Goal: Connect with others: Connect with others

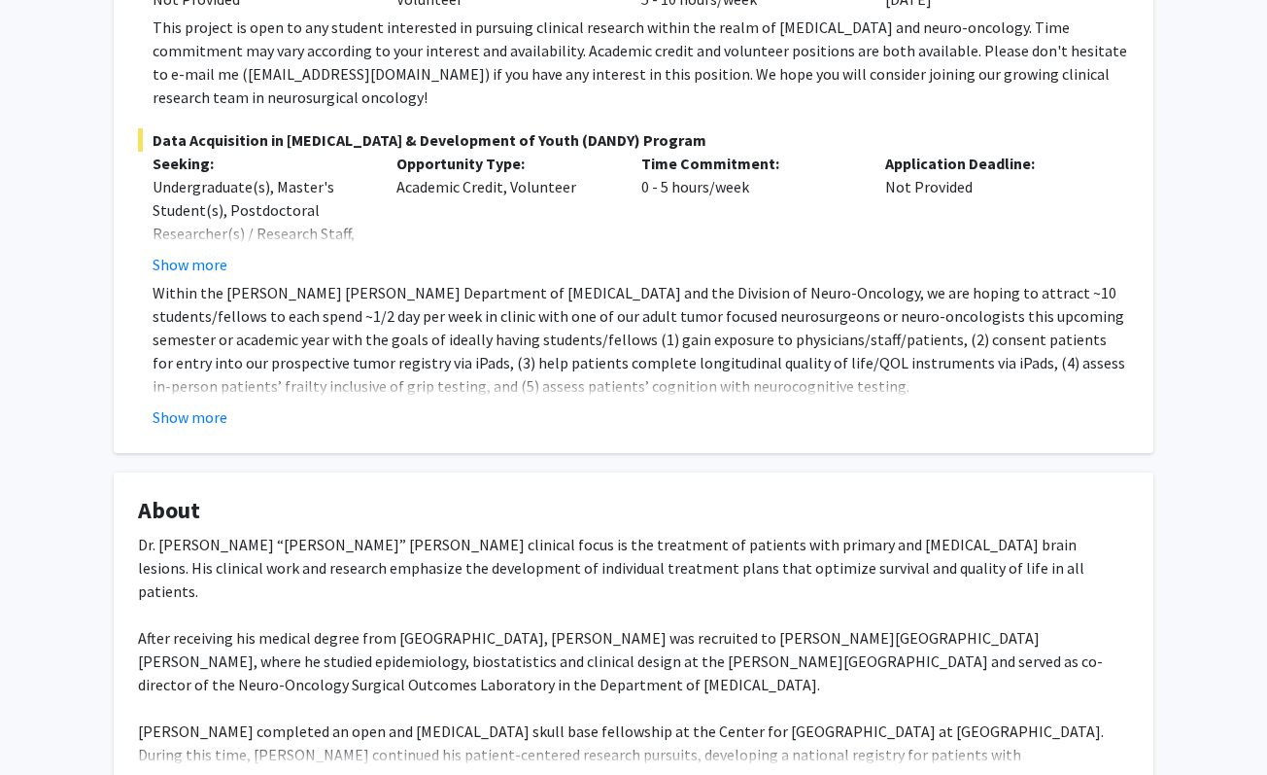
scroll to position [562, 0]
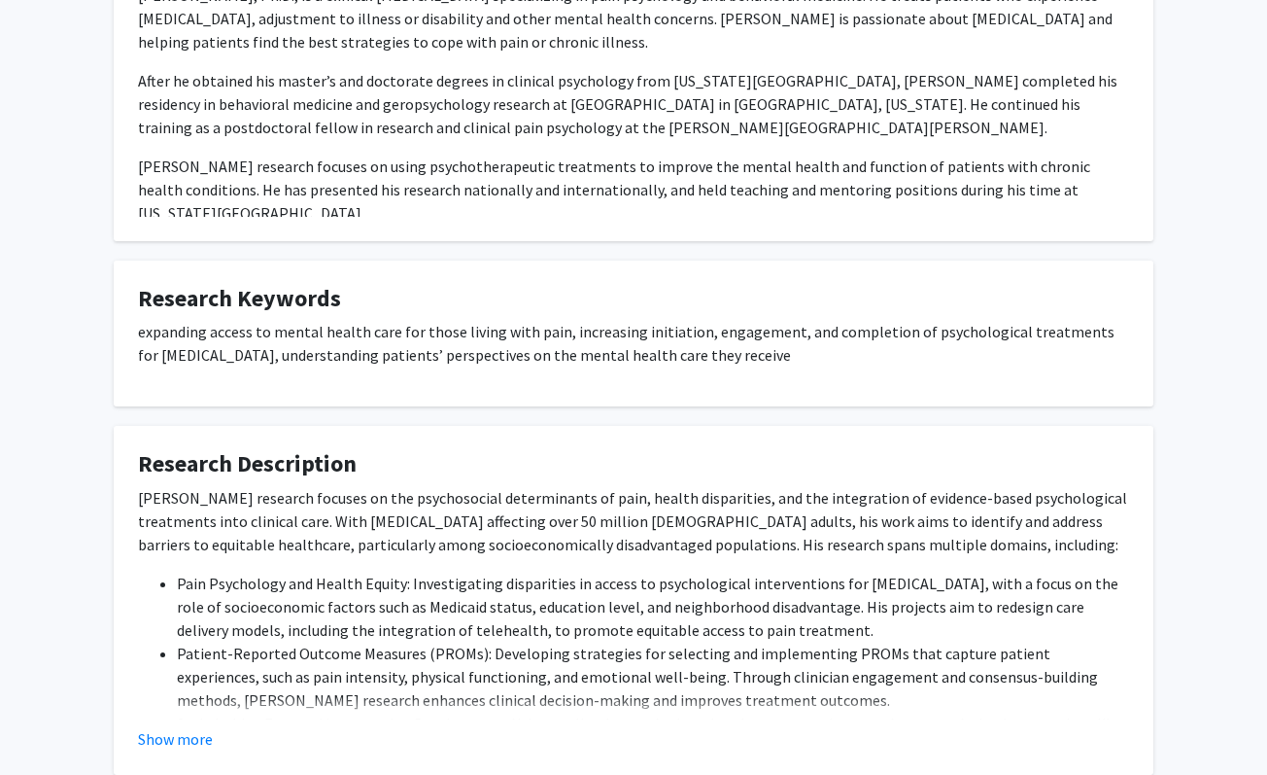
scroll to position [955, 0]
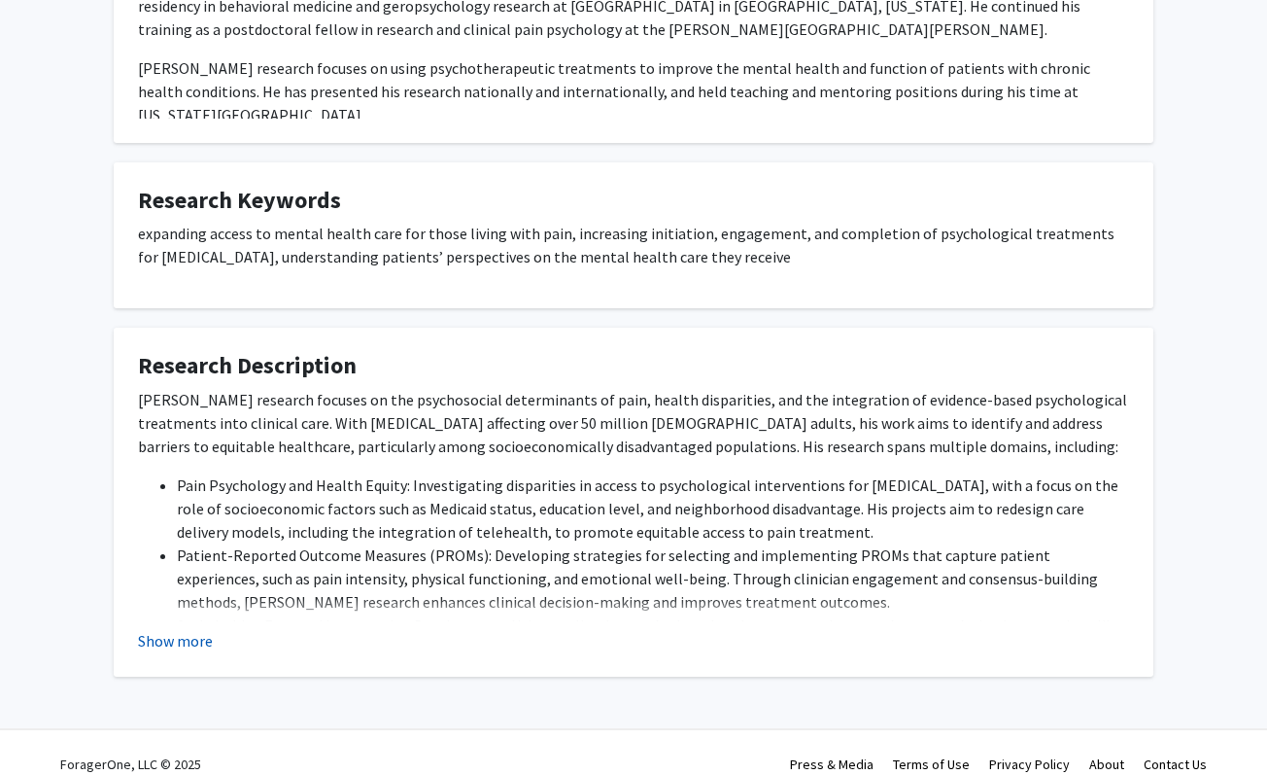
click at [191, 629] on button "Show more" at bounding box center [175, 640] width 75 height 23
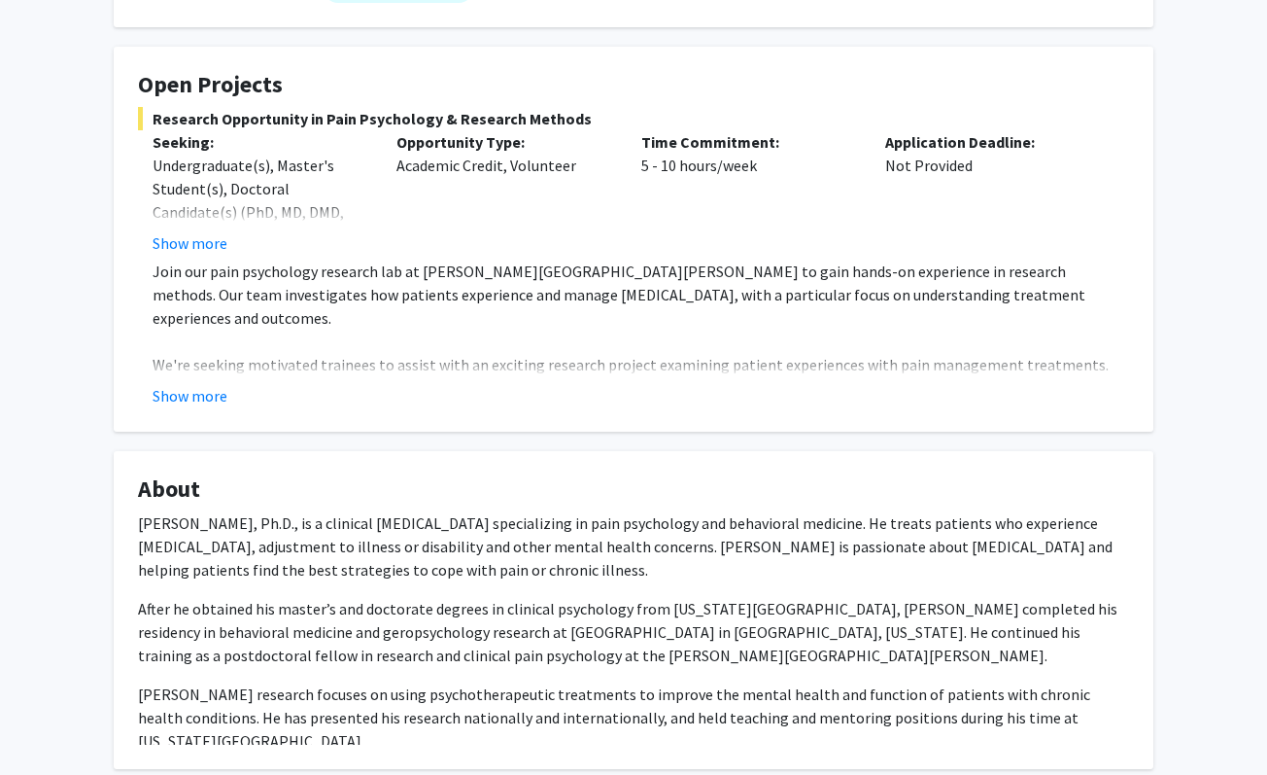
scroll to position [306, 0]
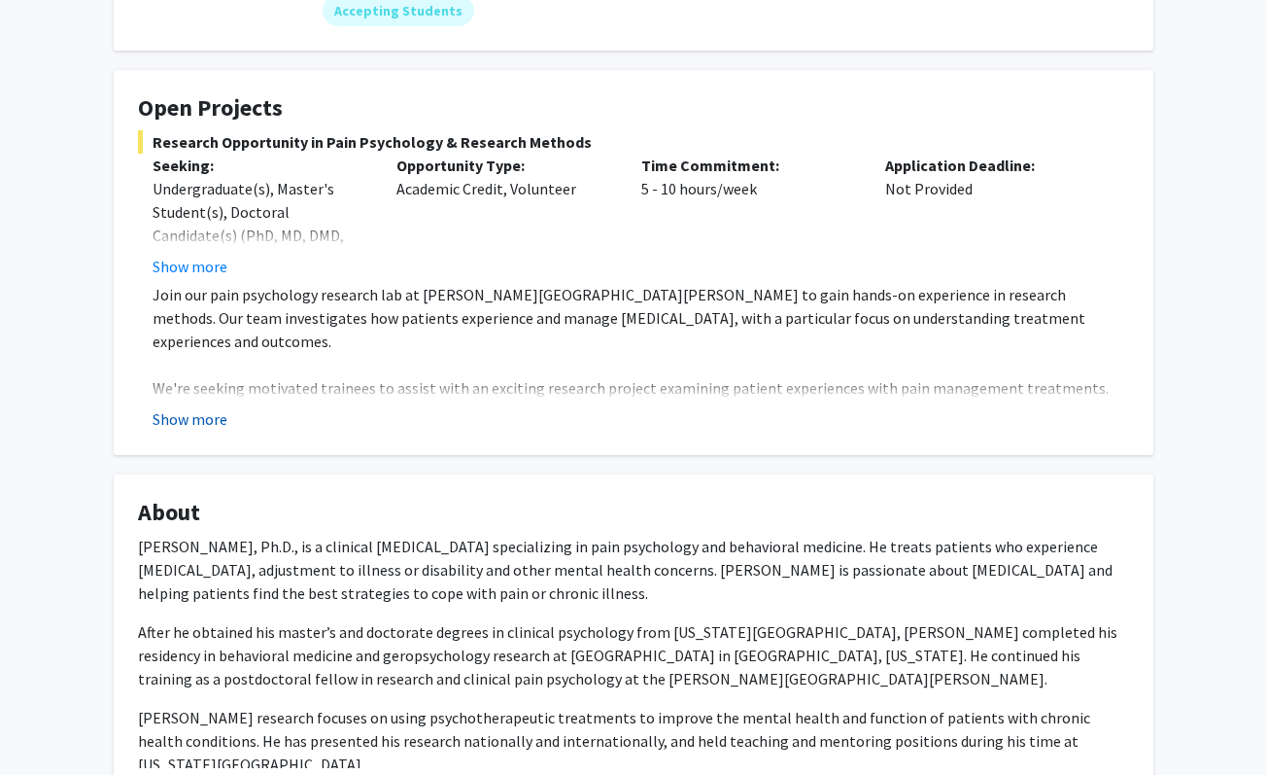
click at [203, 407] on button "Show more" at bounding box center [190, 418] width 75 height 23
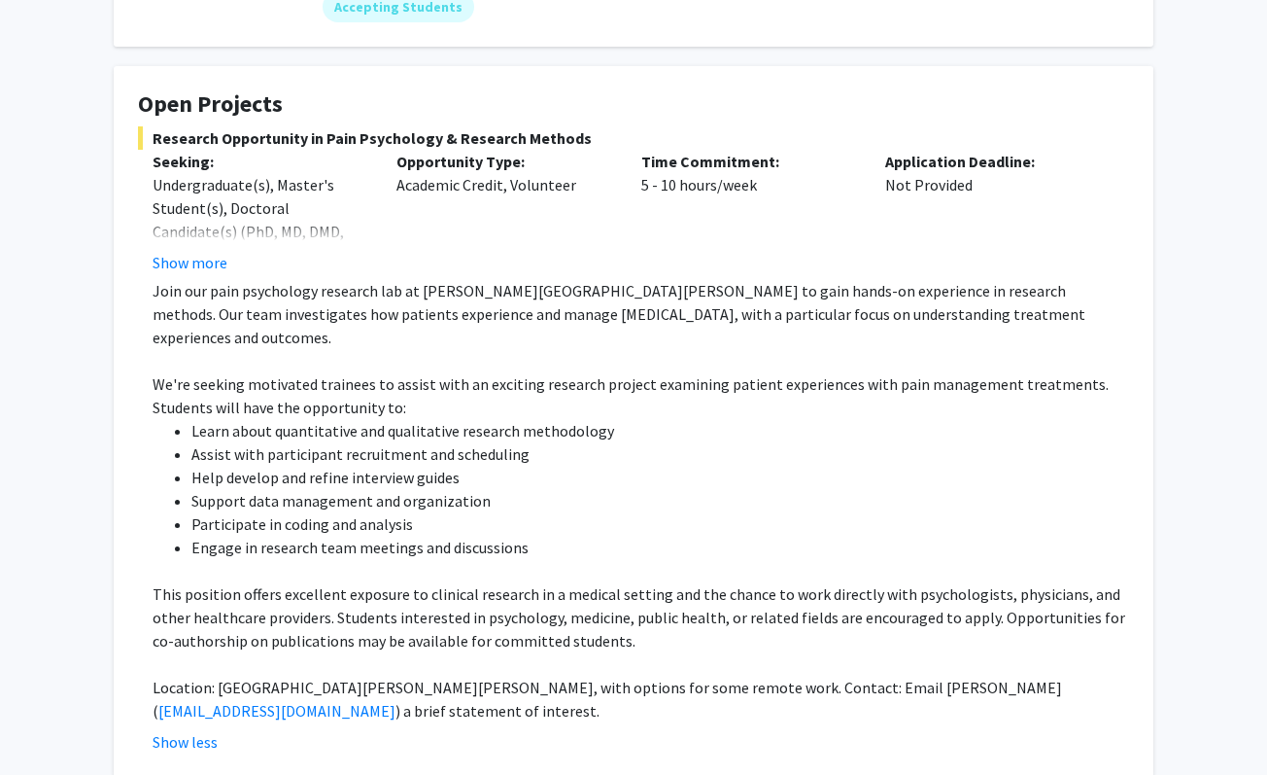
scroll to position [317, 0]
